Goal: Task Accomplishment & Management: Manage account settings

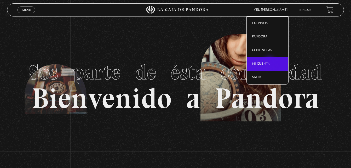
click at [270, 63] on link "Mi cuenta" at bounding box center [268, 64] width 42 height 14
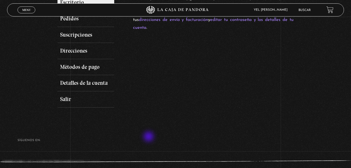
scroll to position [86, 0]
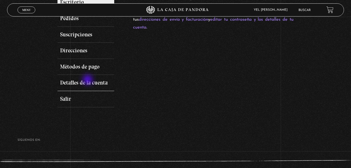
click at [88, 80] on link "Detalles de la cuenta" at bounding box center [86, 83] width 57 height 16
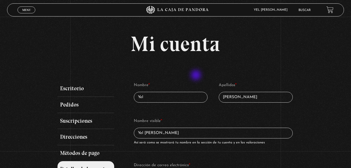
scroll to position [65, 0]
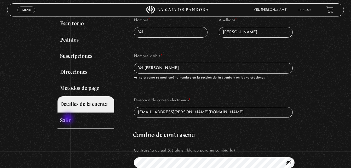
click at [69, 119] on link "Salir" at bounding box center [86, 120] width 57 height 16
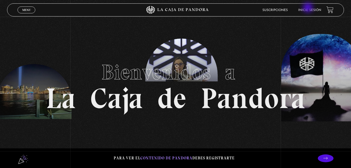
click at [309, 8] on li "Inicie sesión" at bounding box center [309, 10] width 23 height 8
click at [309, 10] on li "Inicie sesión" at bounding box center [309, 10] width 23 height 8
click at [309, 10] on link "Inicie sesión" at bounding box center [309, 10] width 23 height 3
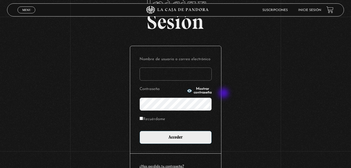
scroll to position [33, 0]
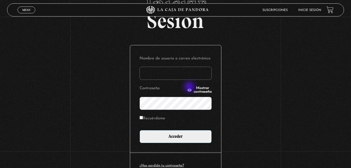
type input "YelCubero"
click at [190, 87] on button "Mostrar contraseña" at bounding box center [199, 89] width 25 height 7
click at [143, 116] on input "Recuérdame" at bounding box center [141, 117] width 3 height 3
checkbox input "true"
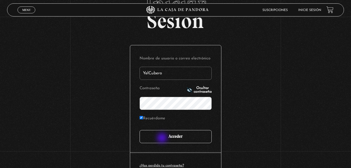
click at [163, 138] on input "Acceder" at bounding box center [176, 136] width 72 height 13
